Goal: Task Accomplishment & Management: Manage account settings

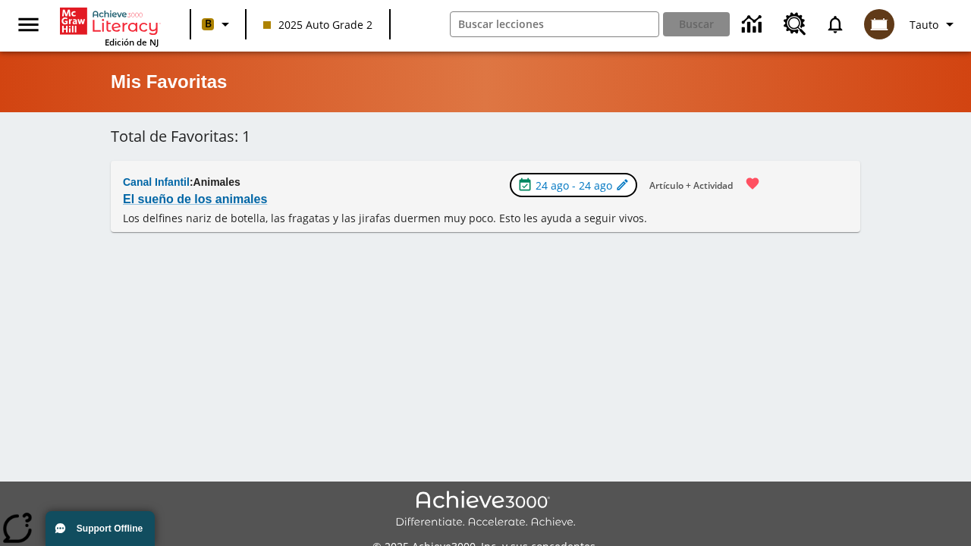
click at [575, 185] on span "24 ago - 24 ago" at bounding box center [573, 185] width 77 height 16
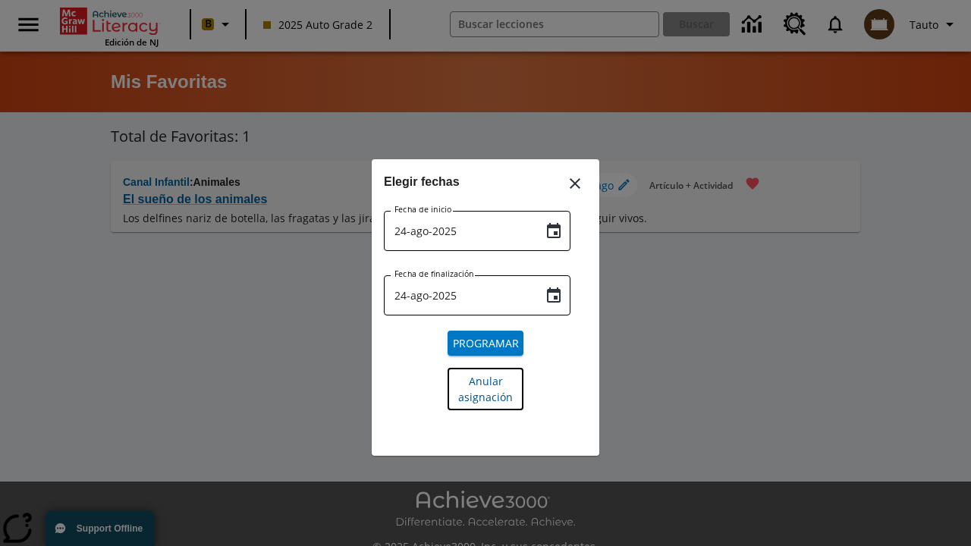
click at [485, 388] on span "Anular asignación" at bounding box center [485, 389] width 55 height 32
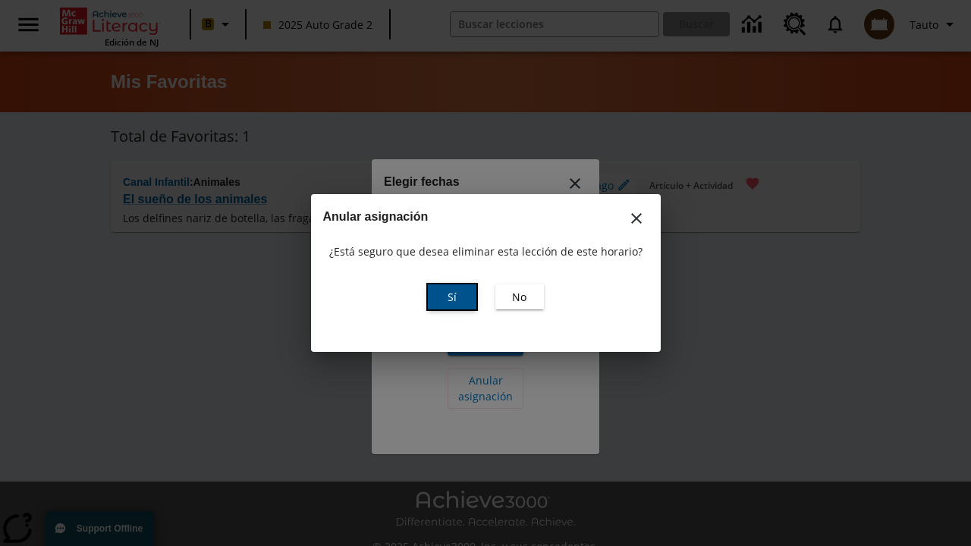
click at [451, 297] on span "Sí" at bounding box center [451, 297] width 9 height 16
